Goal: Information Seeking & Learning: Learn about a topic

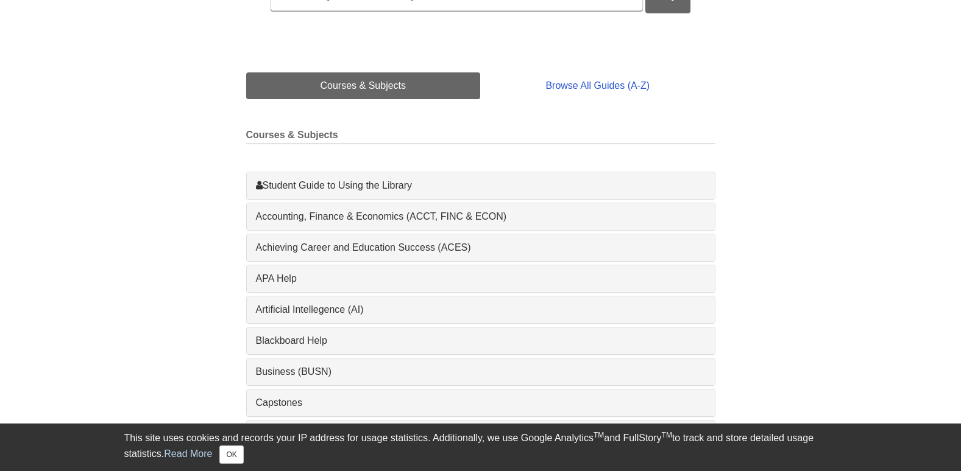
scroll to position [244, 0]
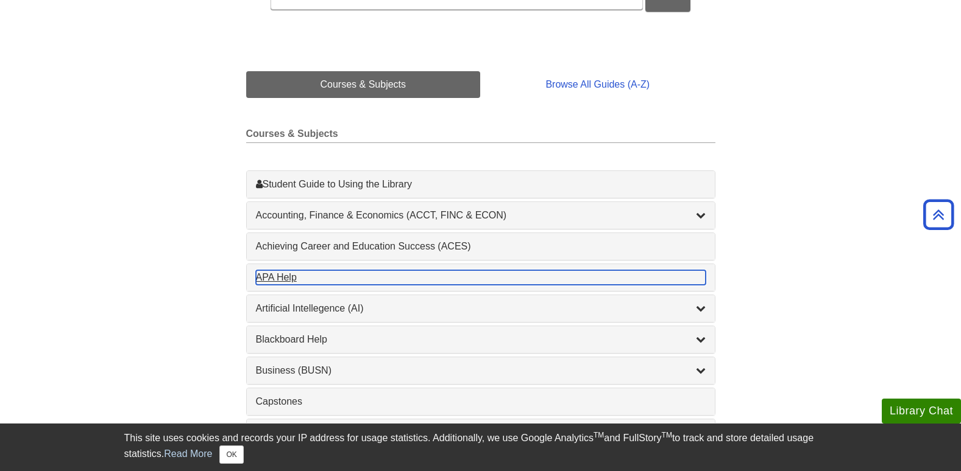
click at [288, 280] on div "APA Help , 1 guides" at bounding box center [481, 277] width 450 height 15
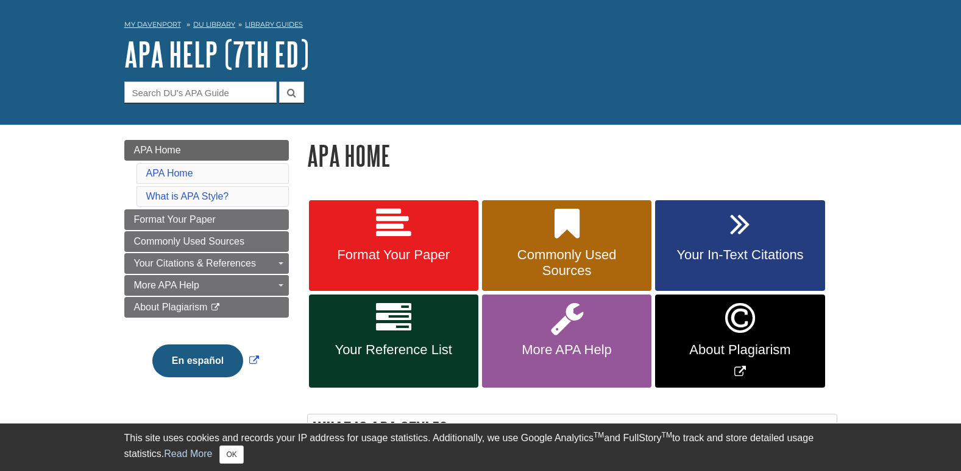
scroll to position [122, 0]
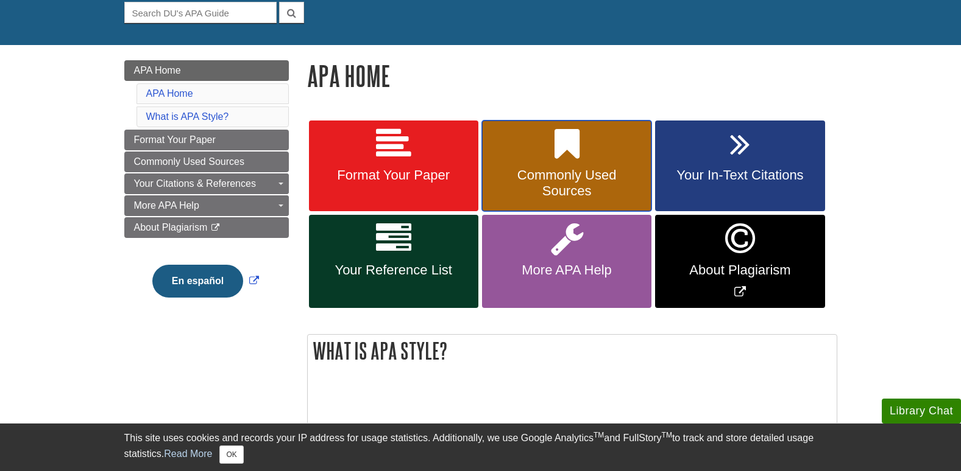
click at [609, 157] on link "Commonly Used Sources" at bounding box center [566, 166] width 169 height 91
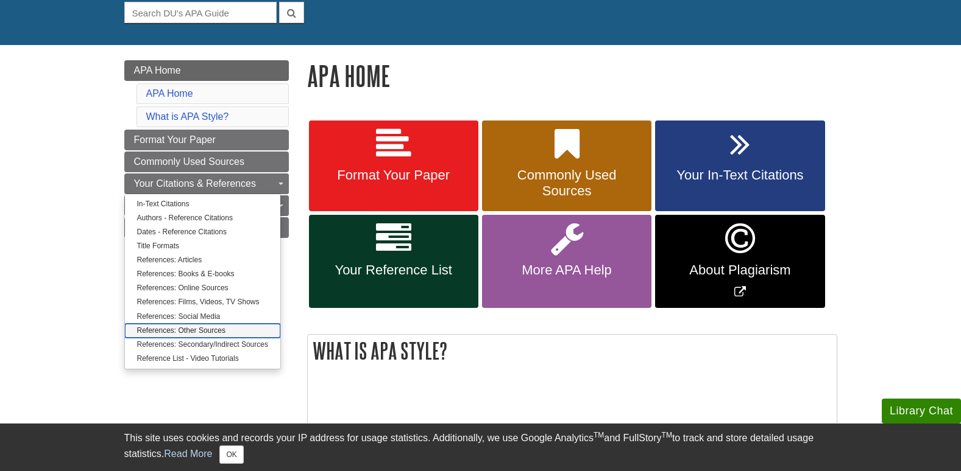
click at [218, 332] on link "References: Other Sources" at bounding box center [202, 331] width 155 height 14
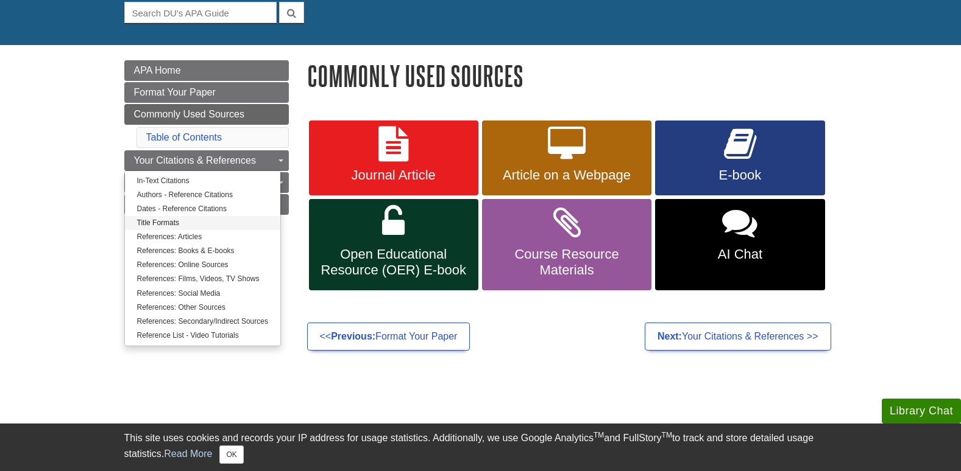
scroll to position [61, 0]
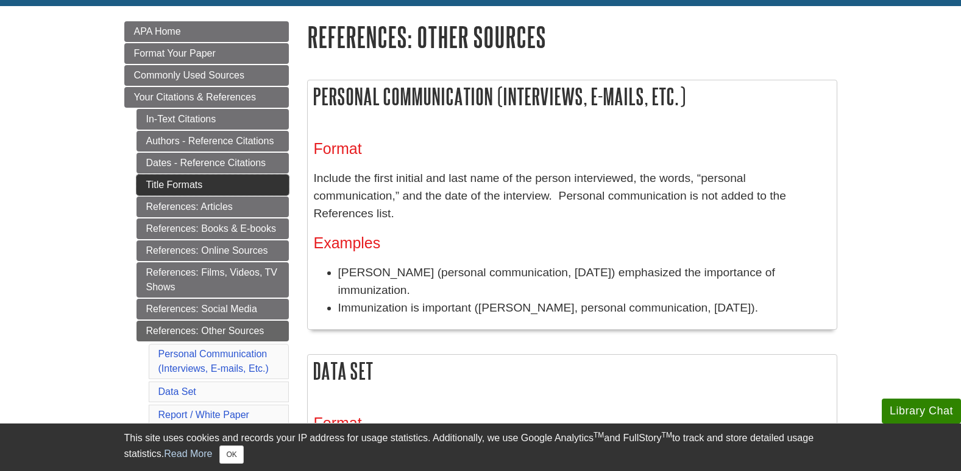
scroll to position [183, 0]
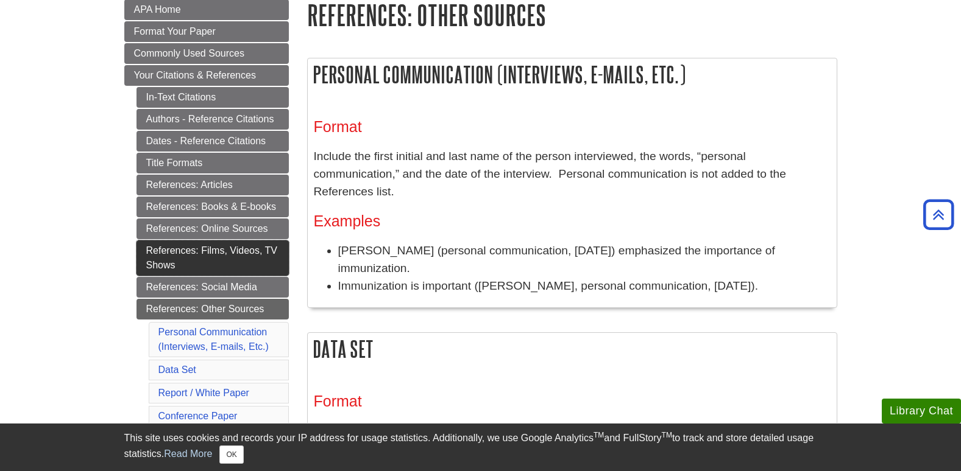
click at [205, 263] on link "References: Films, Videos, TV Shows" at bounding box center [212, 258] width 152 height 35
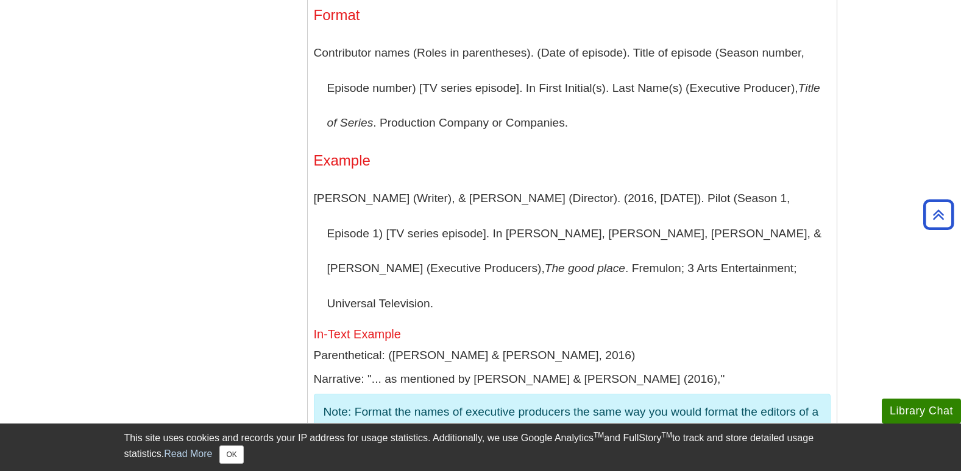
scroll to position [3107, 0]
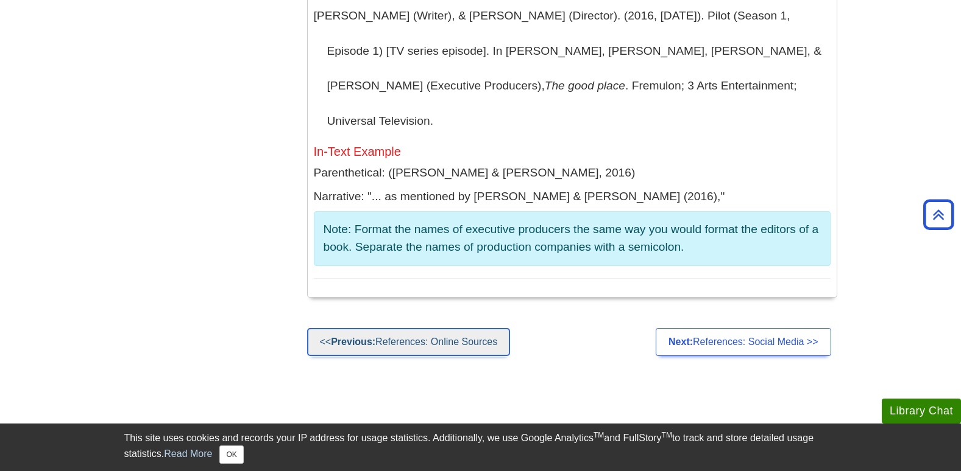
click at [480, 328] on link "<< Previous: References: Online Sources" at bounding box center [408, 342] width 203 height 28
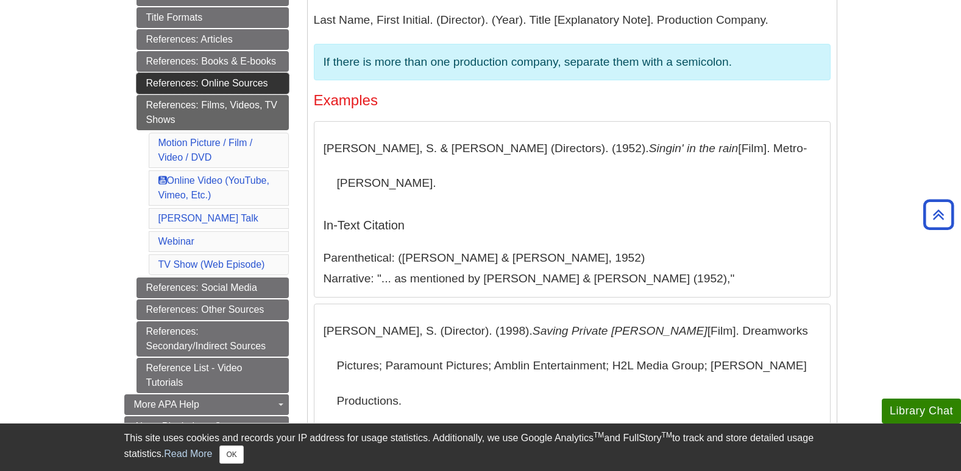
scroll to position [365, 0]
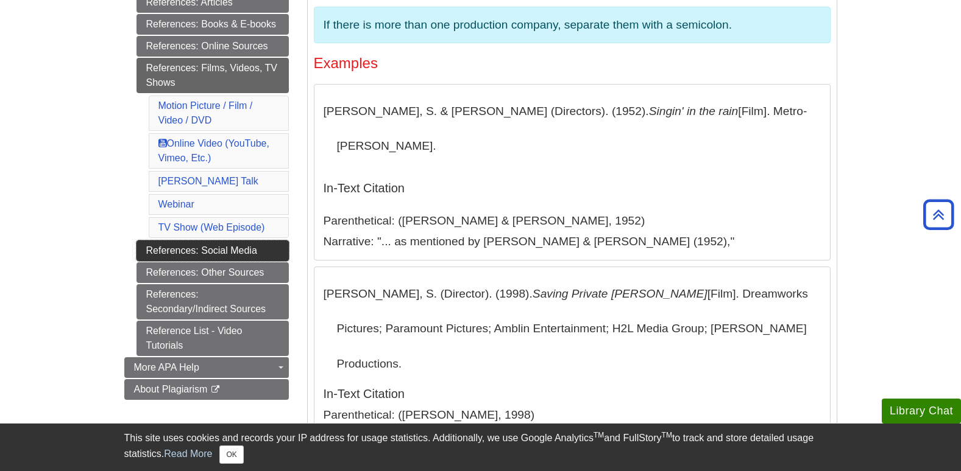
click at [226, 255] on link "References: Social Media" at bounding box center [212, 251] width 152 height 21
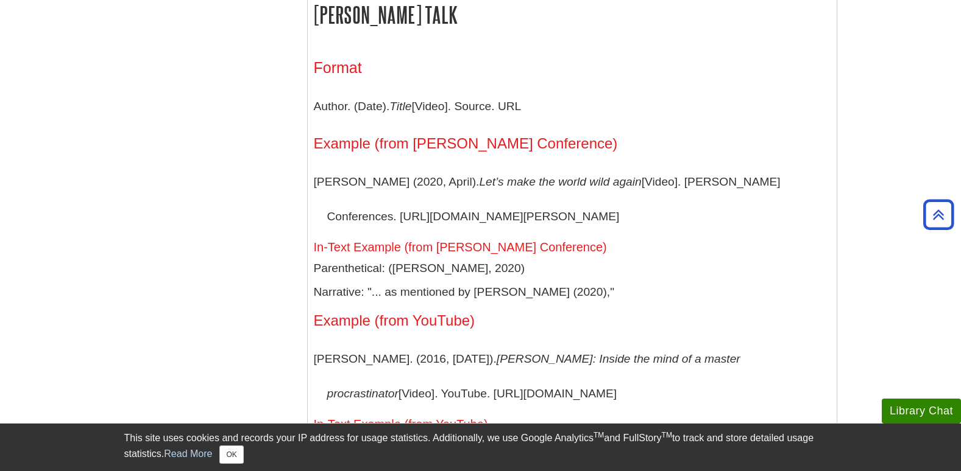
scroll to position [8467, 0]
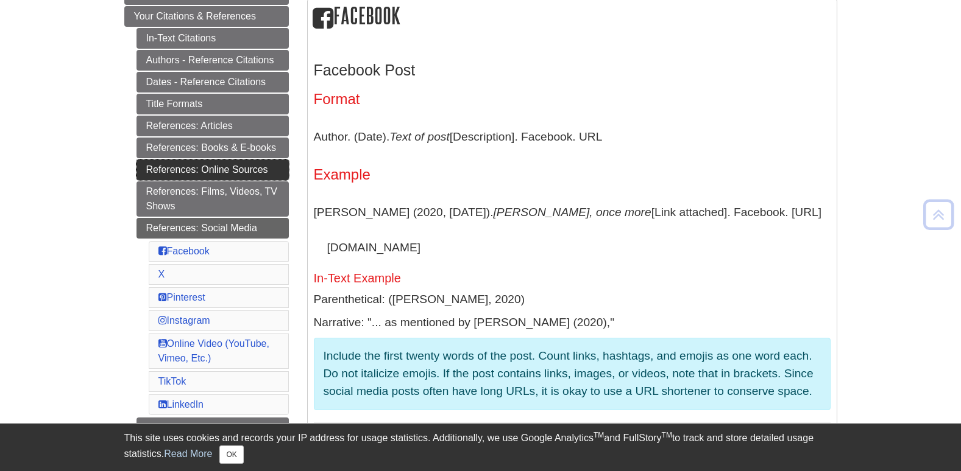
scroll to position [305, 0]
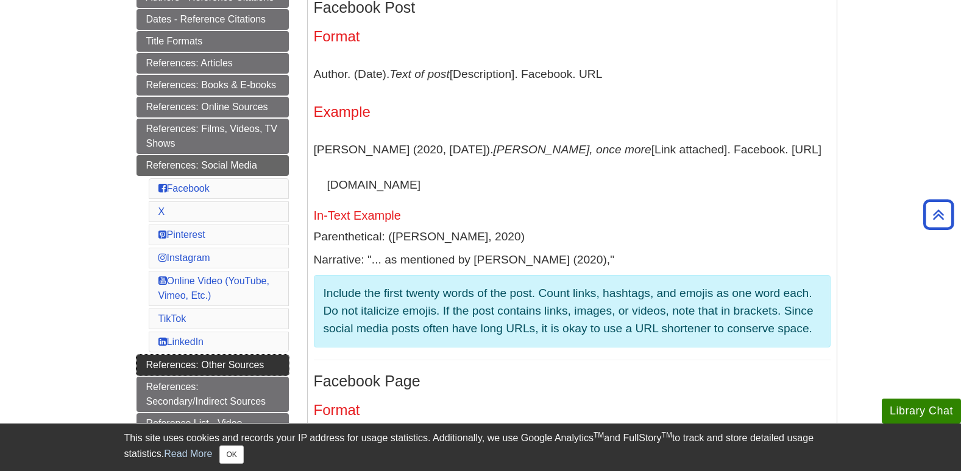
click at [212, 363] on link "References: Other Sources" at bounding box center [212, 365] width 152 height 21
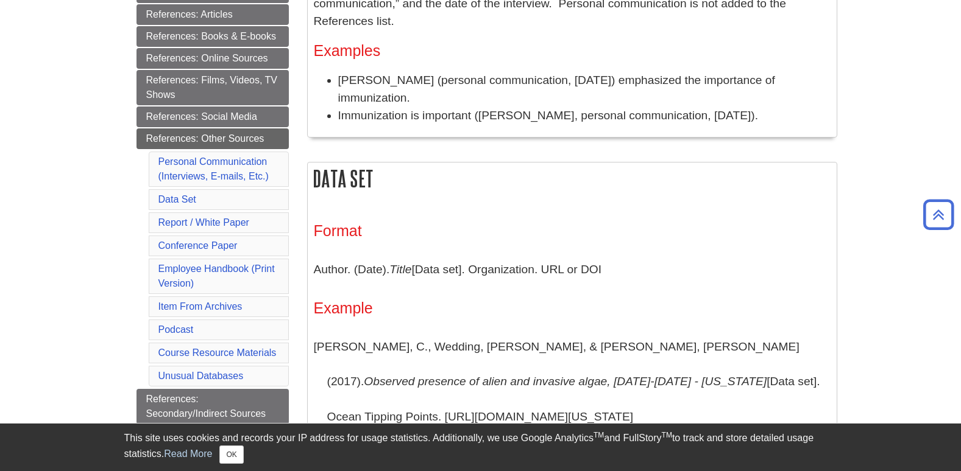
scroll to position [426, 0]
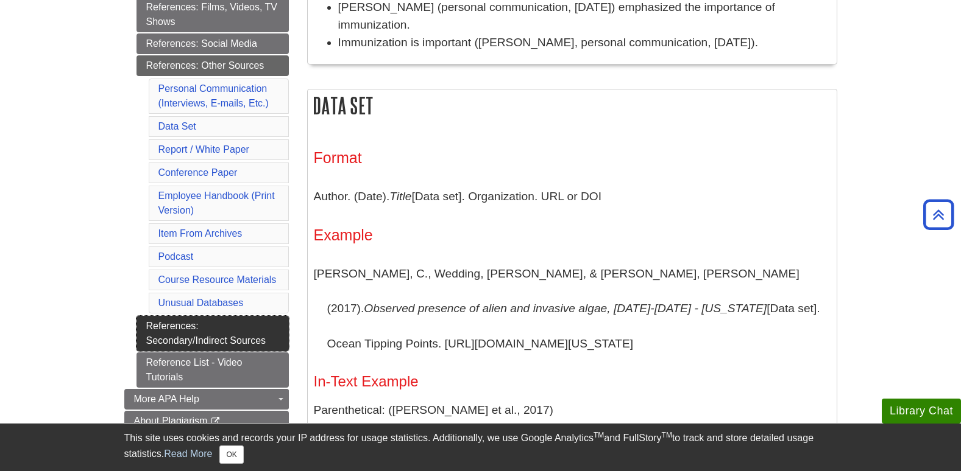
click at [224, 325] on link "References: Secondary/Indirect Sources" at bounding box center [212, 333] width 152 height 35
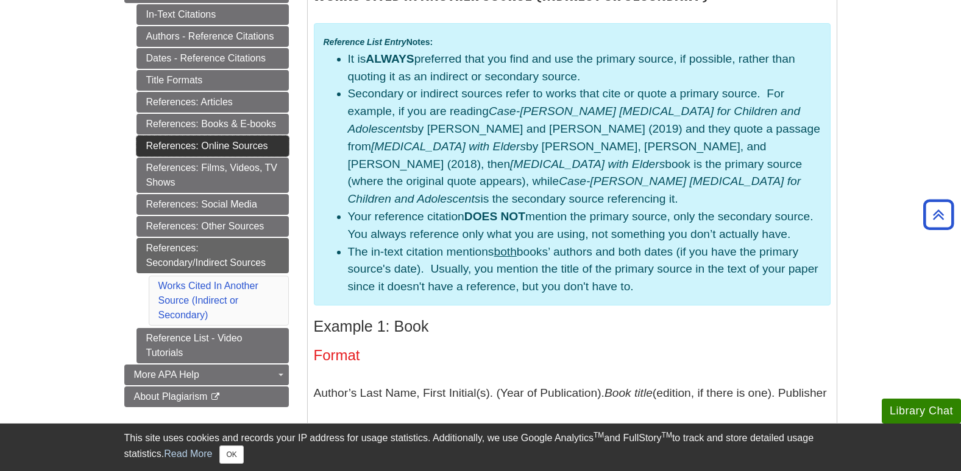
scroll to position [244, 0]
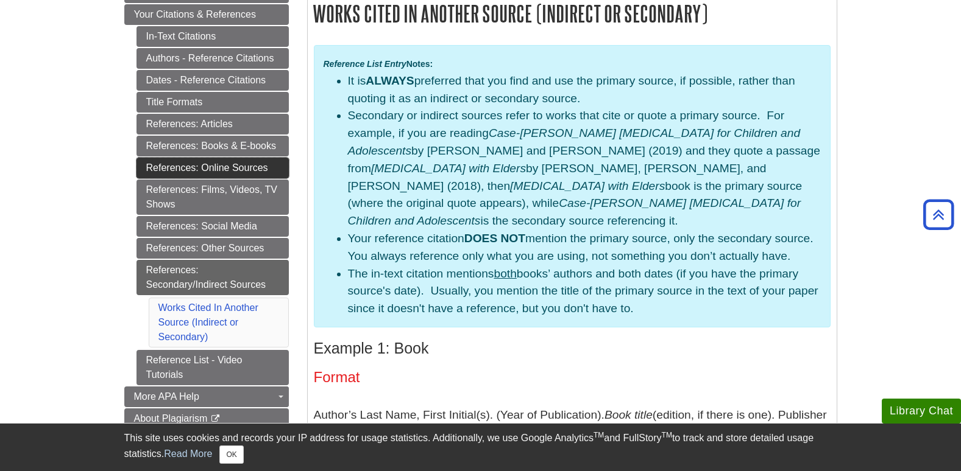
click at [239, 174] on link "References: Online Sources" at bounding box center [212, 168] width 152 height 21
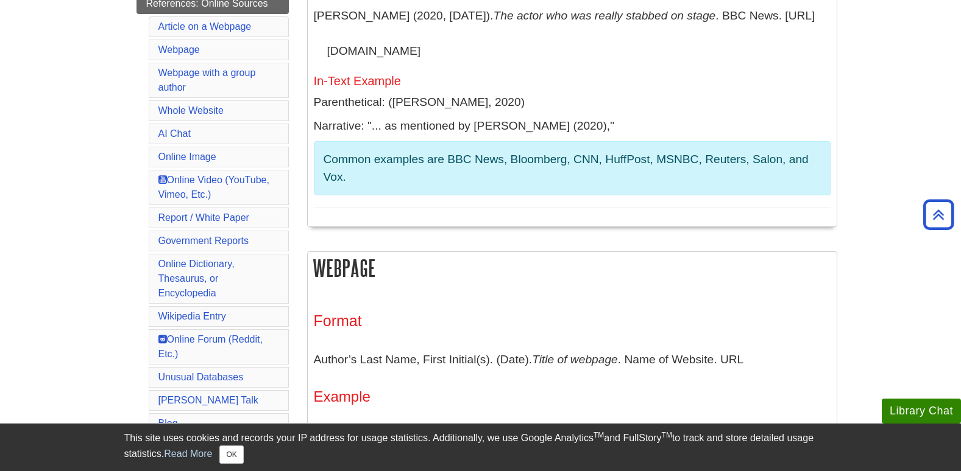
scroll to position [244, 0]
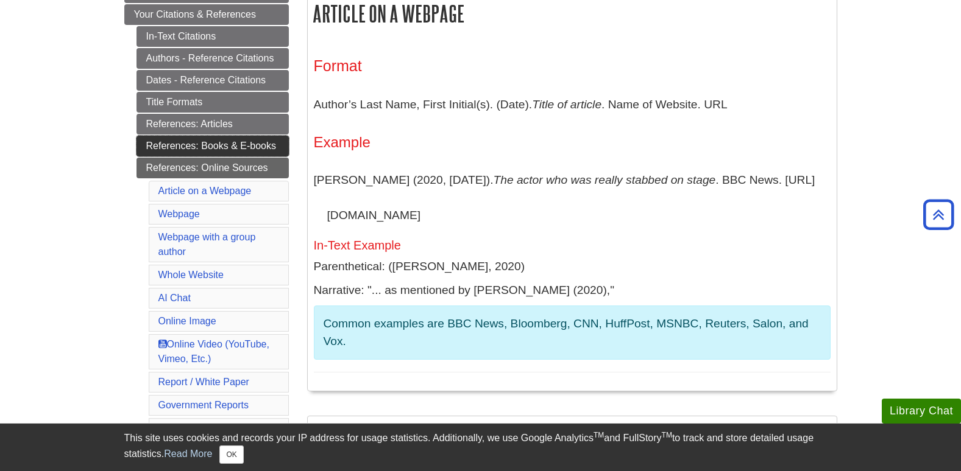
click at [237, 148] on link "References: Books & E-books" at bounding box center [212, 146] width 152 height 21
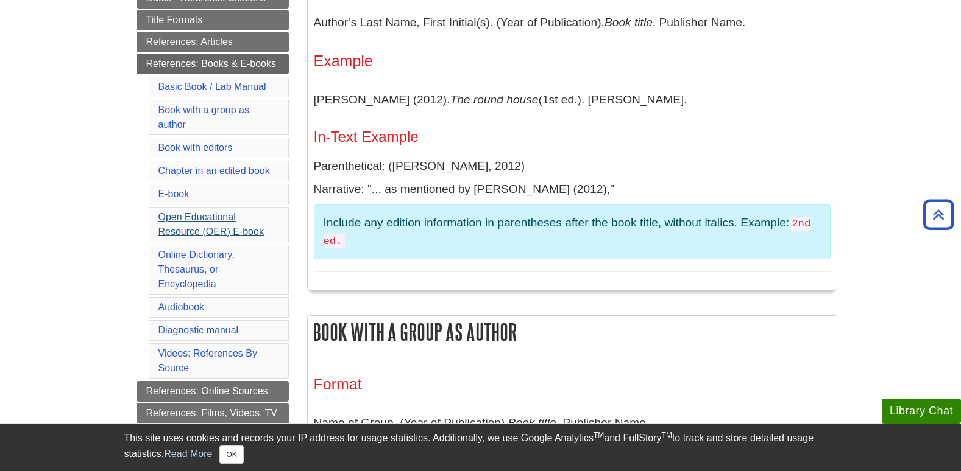
scroll to position [305, 0]
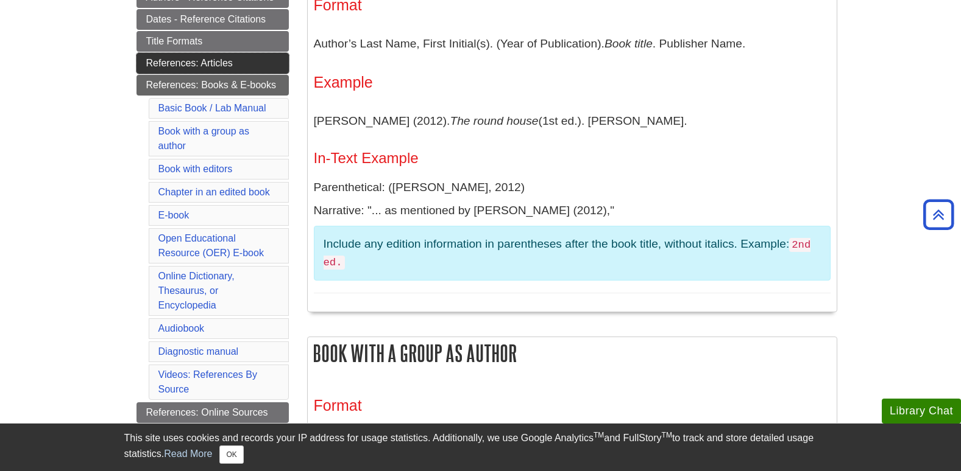
click at [218, 60] on link "References: Articles" at bounding box center [212, 63] width 152 height 21
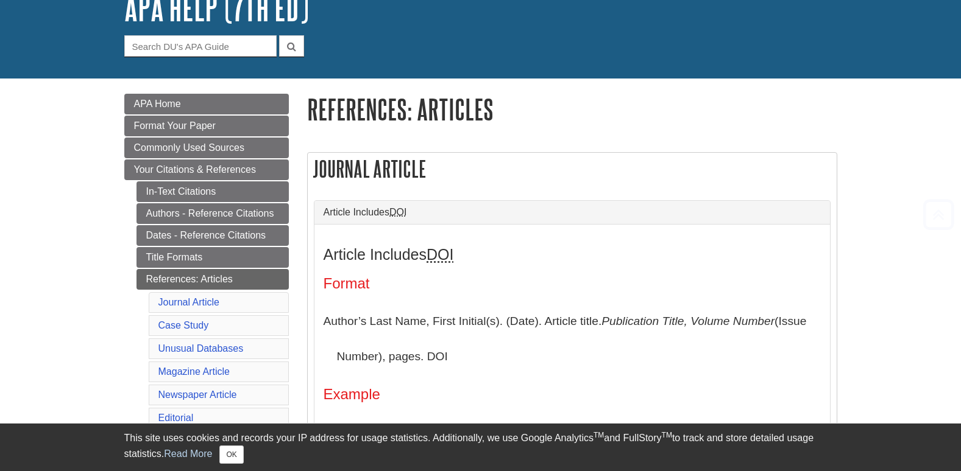
scroll to position [244, 0]
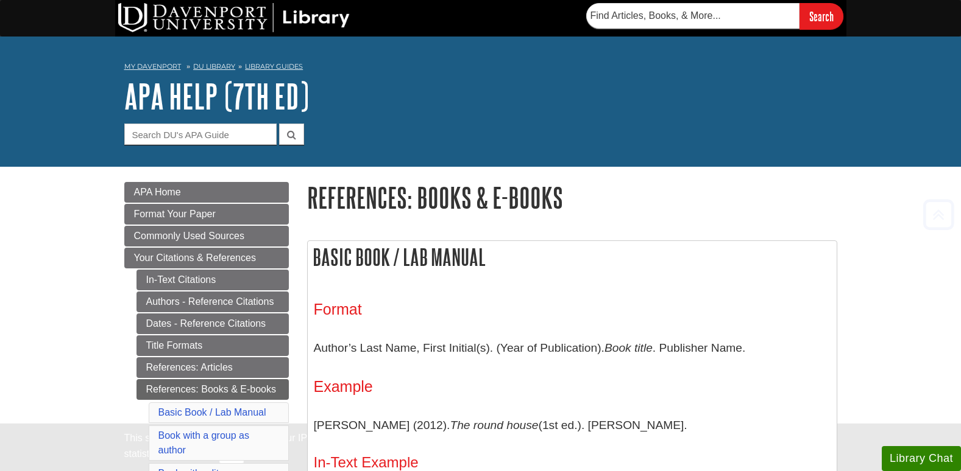
scroll to position [305, 0]
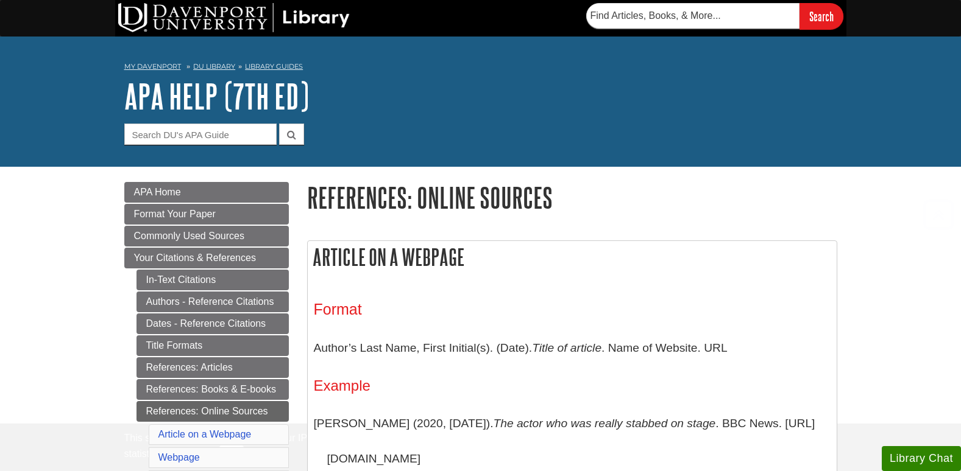
scroll to position [244, 0]
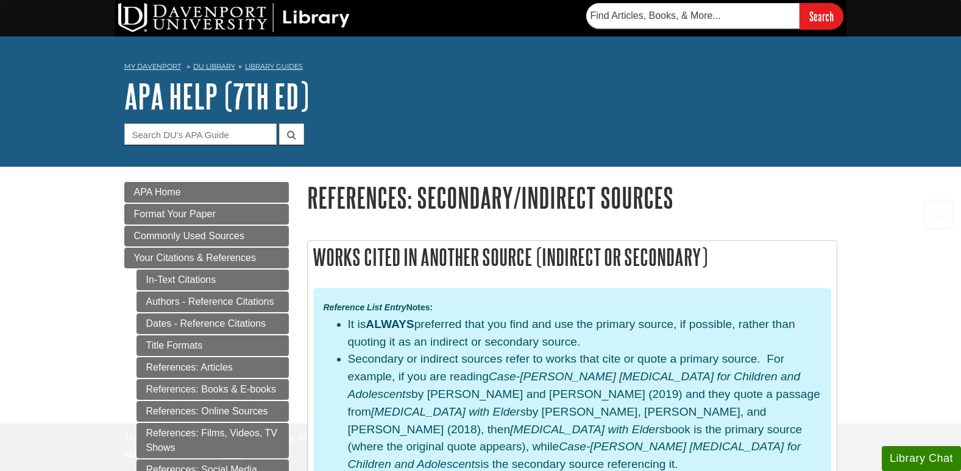
scroll to position [244, 0]
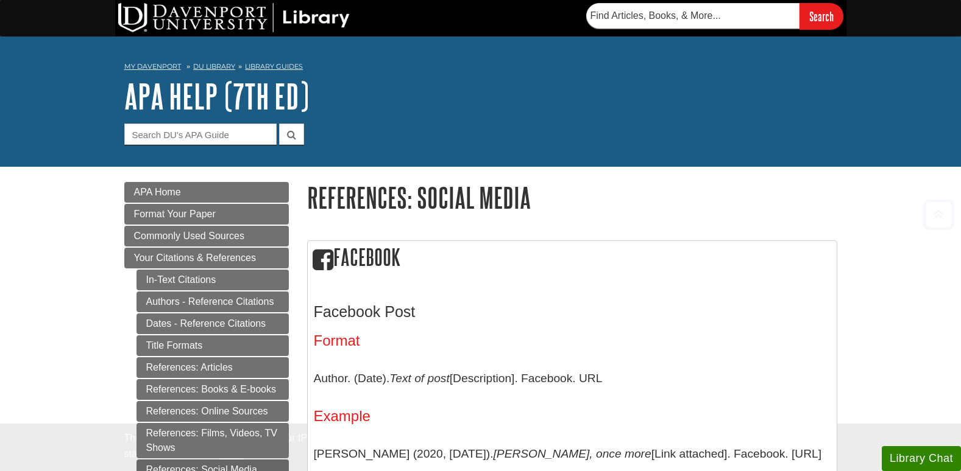
scroll to position [305, 0]
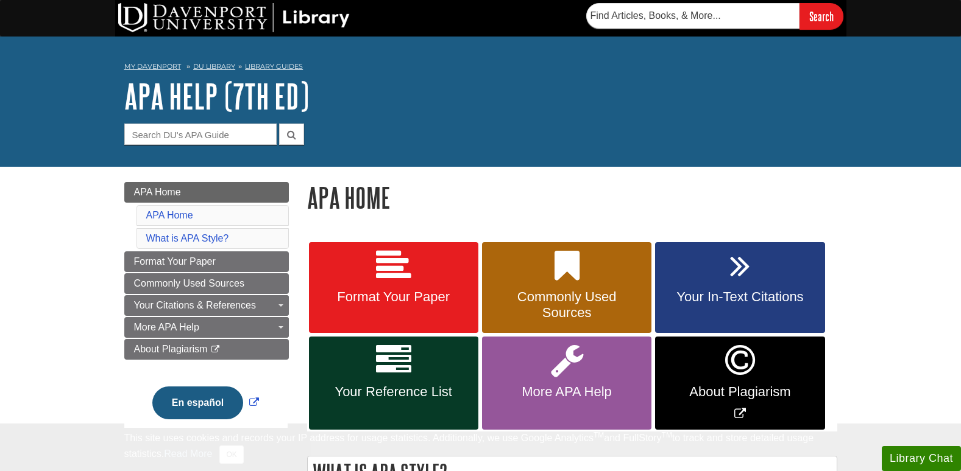
scroll to position [122, 0]
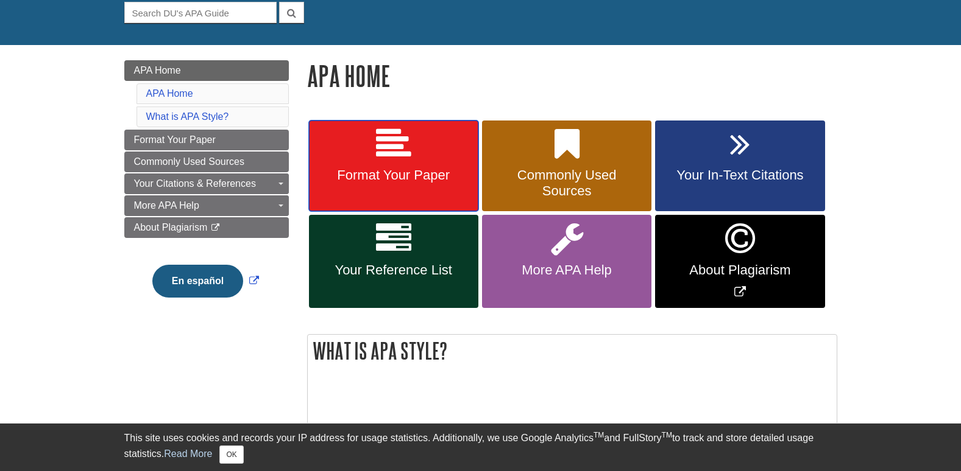
click at [436, 147] on link "Format Your Paper" at bounding box center [393, 166] width 169 height 91
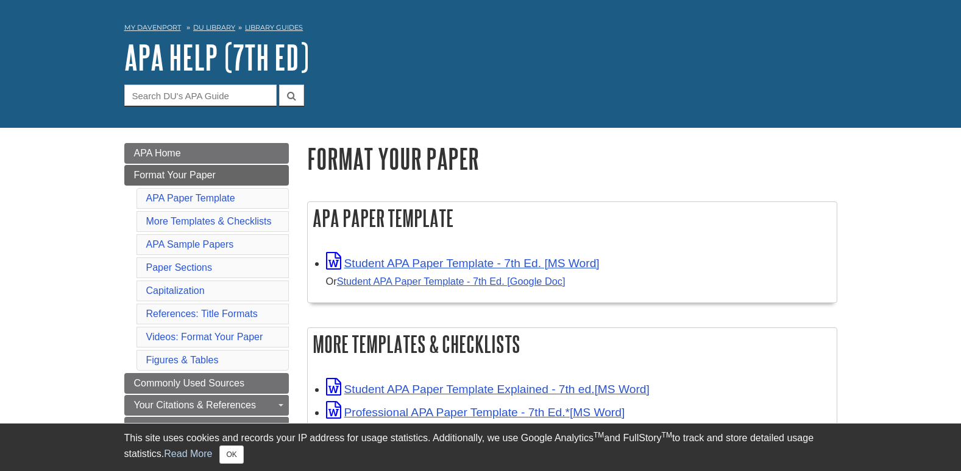
scroll to position [61, 0]
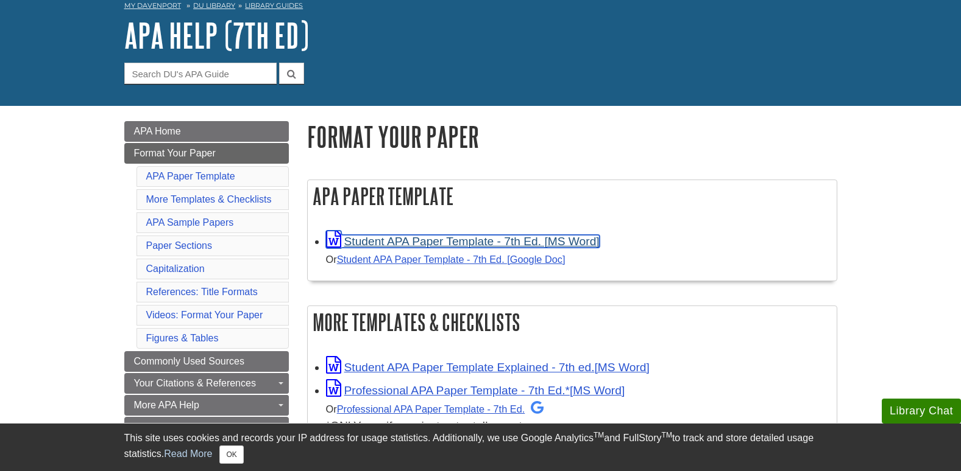
click at [537, 237] on link "Student APA Paper Template - 7th Ed. [MS Word]" at bounding box center [463, 241] width 274 height 13
